Goal: Find specific page/section: Find specific page/section

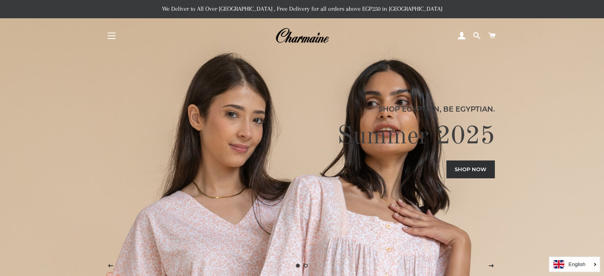
click at [115, 36] on button "Site navigation" at bounding box center [112, 36] width 20 height 20
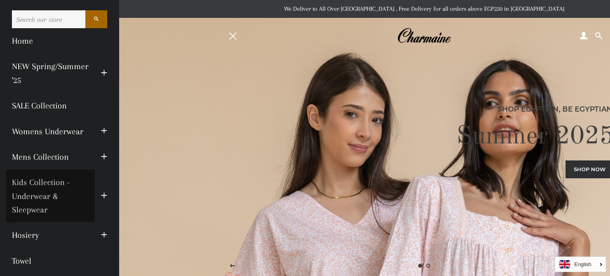
click at [52, 181] on link "Kids Collection - Underwear & Sleepwear" at bounding box center [50, 195] width 89 height 53
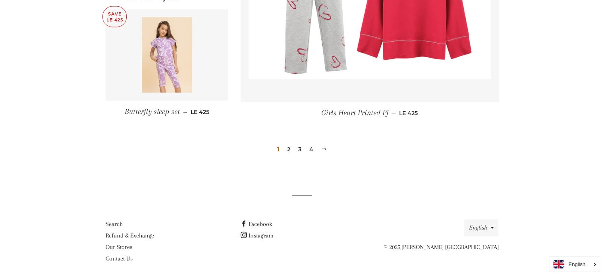
scroll to position [1163, 0]
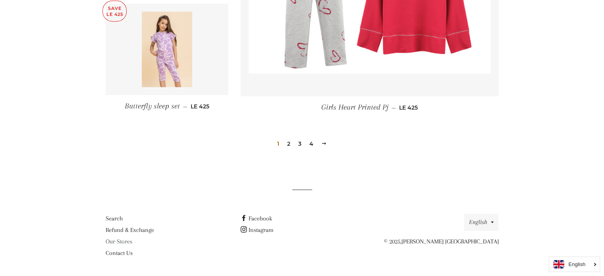
click at [123, 242] on link "Our Stores" at bounding box center [119, 241] width 27 height 7
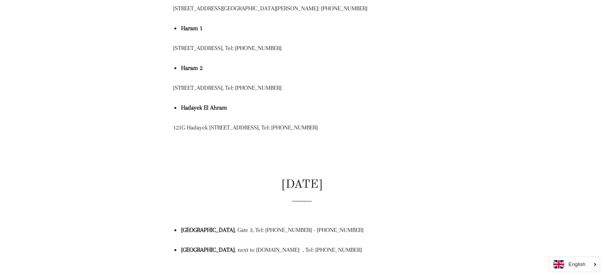
scroll to position [675, 0]
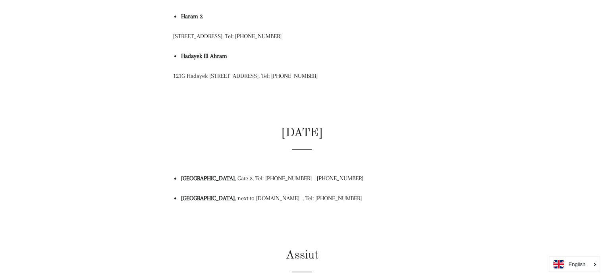
drag, startPoint x: 180, startPoint y: 197, endPoint x: 230, endPoint y: 196, distance: 49.6
click at [230, 196] on div "CAIRO Zamalek 14 El Gezirah Street, opposite Gezirah Club Childrens Gate. Tel: …" at bounding box center [302, 105] width 258 height 1285
copy strong "El Esraa Plaza Mall"
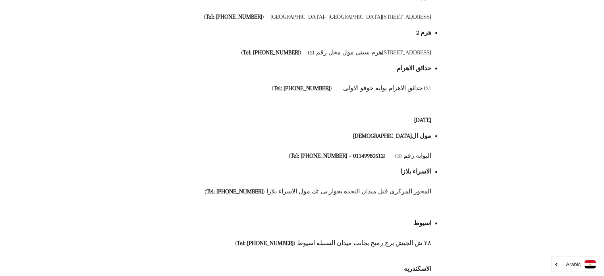
scroll to position [564, 0]
